Goal: Navigation & Orientation: Find specific page/section

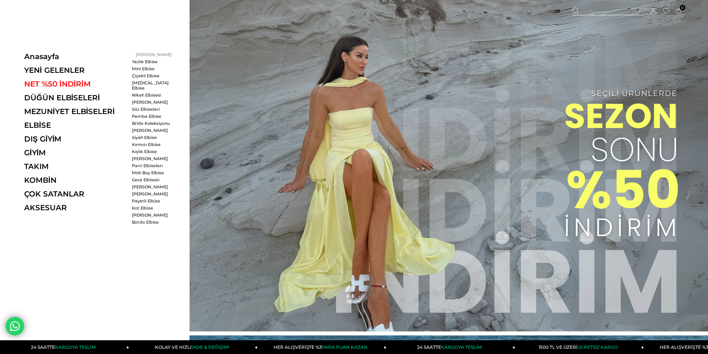
click at [146, 53] on link "[PERSON_NAME]" at bounding box center [153, 54] width 43 height 5
click at [144, 53] on link "[PERSON_NAME]" at bounding box center [153, 54] width 43 height 5
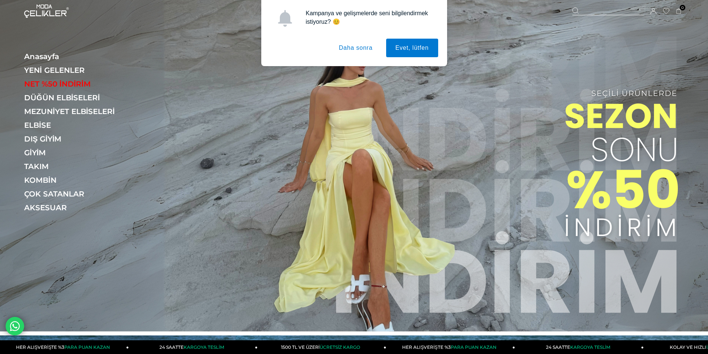
click at [357, 51] on button "Daha sonra" at bounding box center [356, 48] width 52 height 19
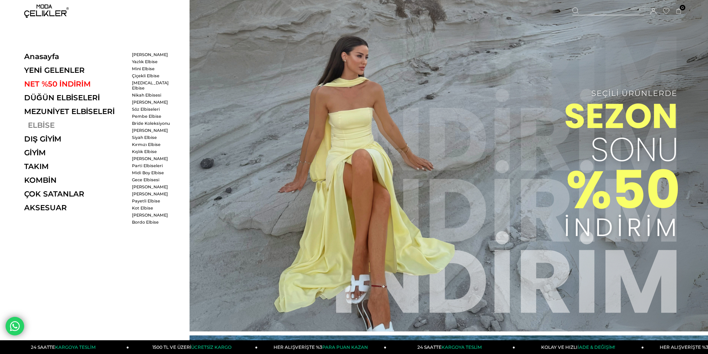
click at [45, 126] on link "ELBİSE" at bounding box center [75, 125] width 102 height 9
click at [145, 56] on link "[PERSON_NAME]" at bounding box center [153, 54] width 43 height 5
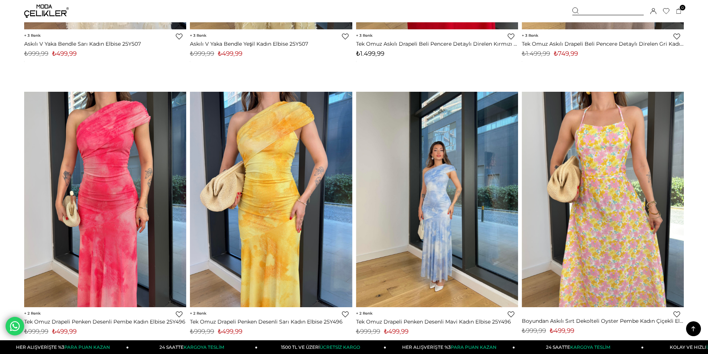
scroll to position [5387, 0]
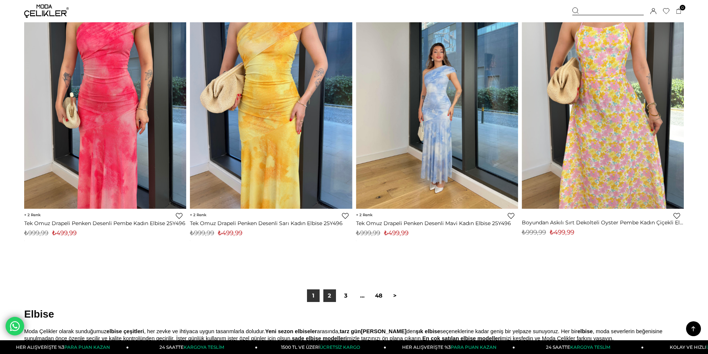
click at [327, 296] on link "2" at bounding box center [329, 295] width 13 height 13
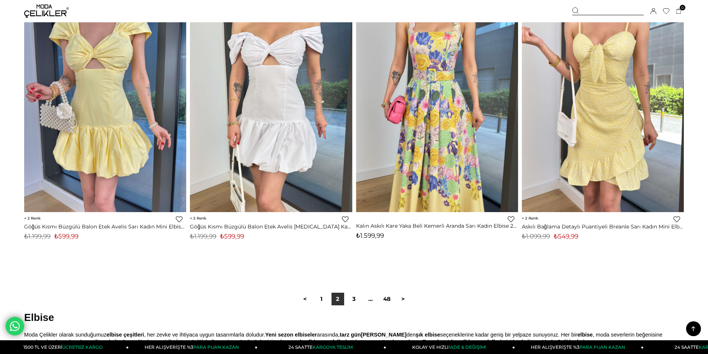
scroll to position [5573, 0]
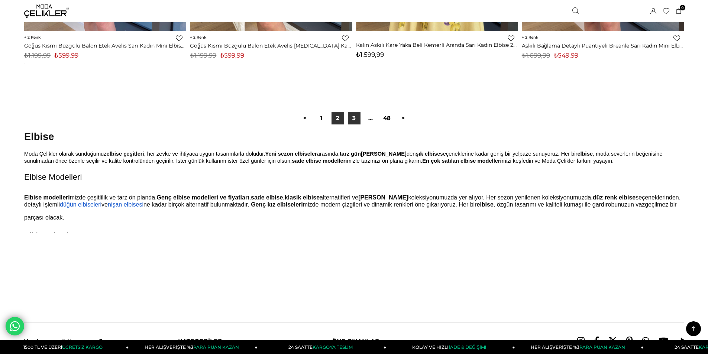
click at [349, 121] on link "3" at bounding box center [354, 118] width 13 height 13
click at [349, 121] on div "< 1 2 3 ... 48 >" at bounding box center [353, 118] width 659 height 50
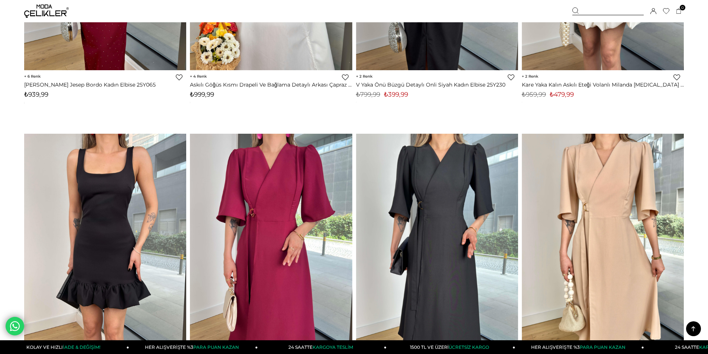
scroll to position [5276, 0]
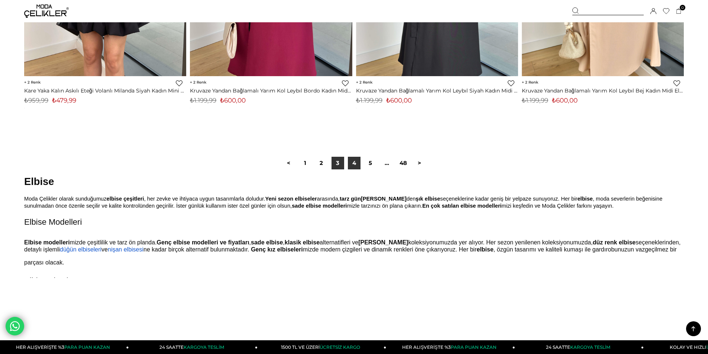
click at [349, 163] on link "4" at bounding box center [354, 163] width 13 height 13
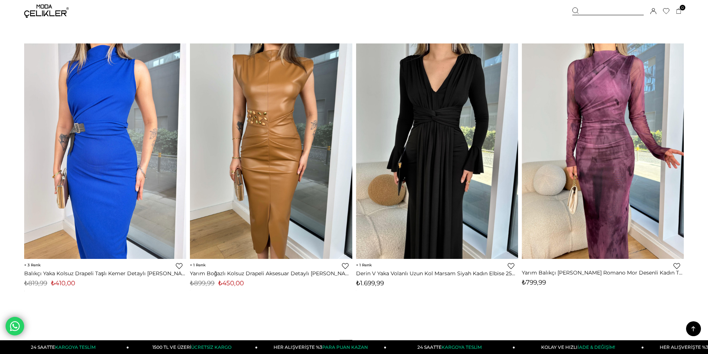
scroll to position [5461, 0]
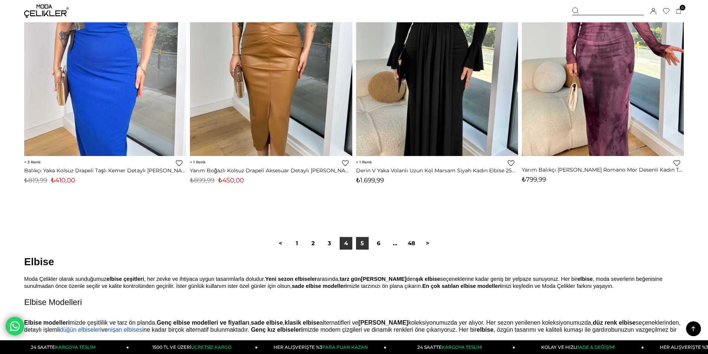
click at [361, 240] on link "5" at bounding box center [362, 243] width 13 height 13
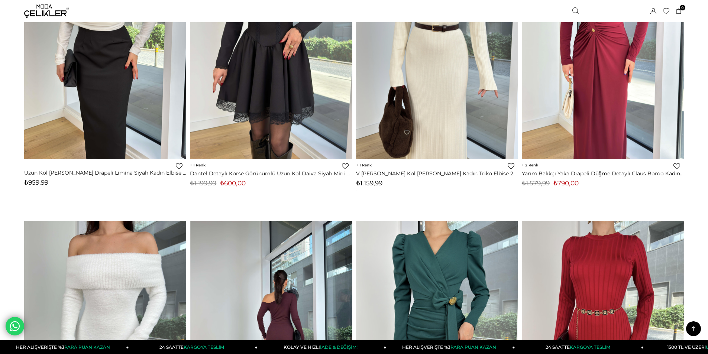
scroll to position [2229, 0]
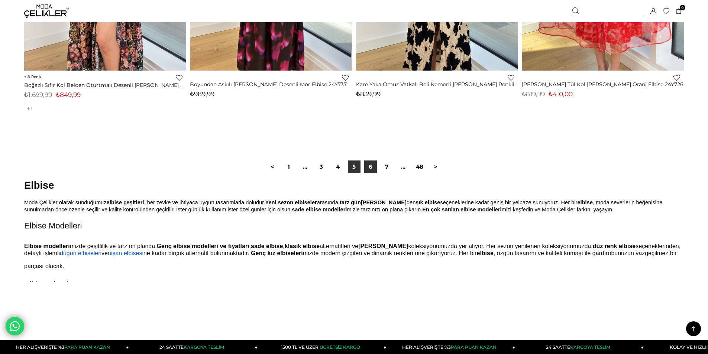
click at [373, 168] on link "6" at bounding box center [370, 166] width 13 height 13
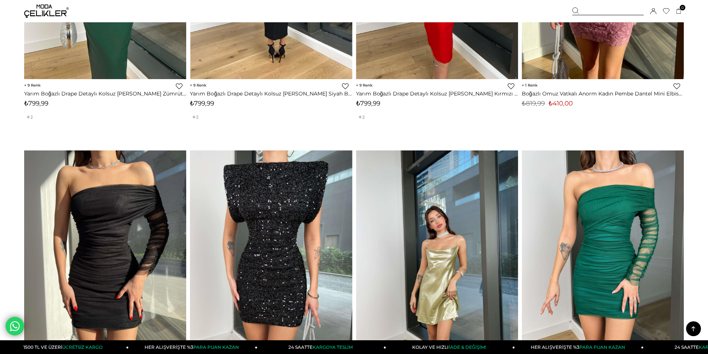
scroll to position [5276, 0]
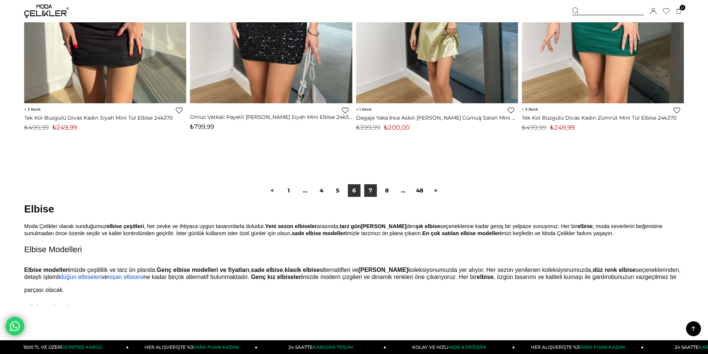
click at [372, 191] on link "7" at bounding box center [370, 190] width 13 height 13
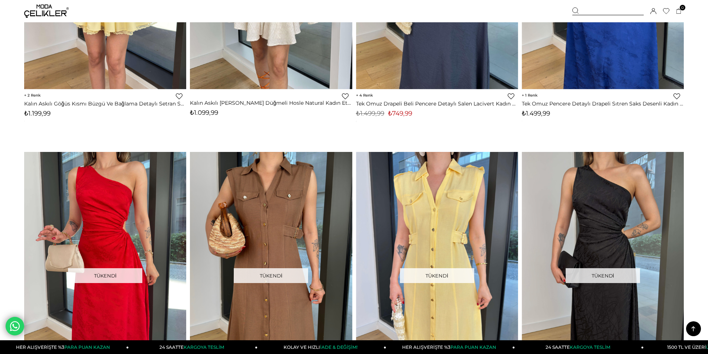
scroll to position [5201, 0]
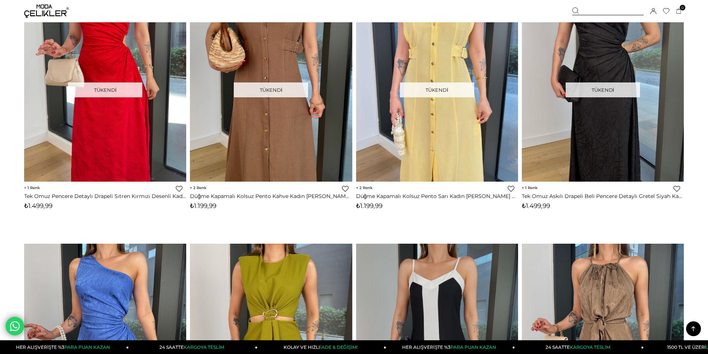
scroll to position [5536, 0]
